Goal: Task Accomplishment & Management: Complete application form

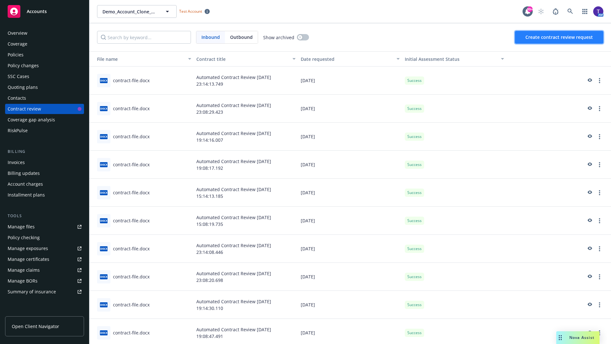
click at [559, 37] on span "Create contract review request" at bounding box center [558, 37] width 67 height 6
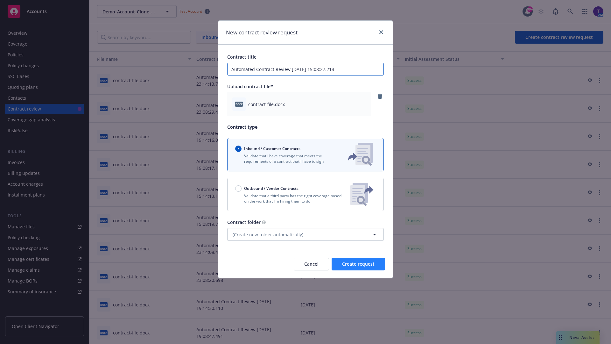
type input "Automated Contract Review 10-15-2025 15:08:27.214"
click at [358, 264] on span "Create request" at bounding box center [358, 264] width 32 height 6
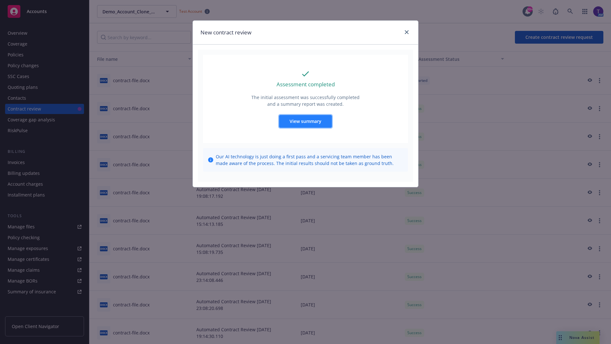
click at [305, 121] on span "View summary" at bounding box center [306, 121] width 32 height 6
